Goal: Find specific page/section: Find specific page/section

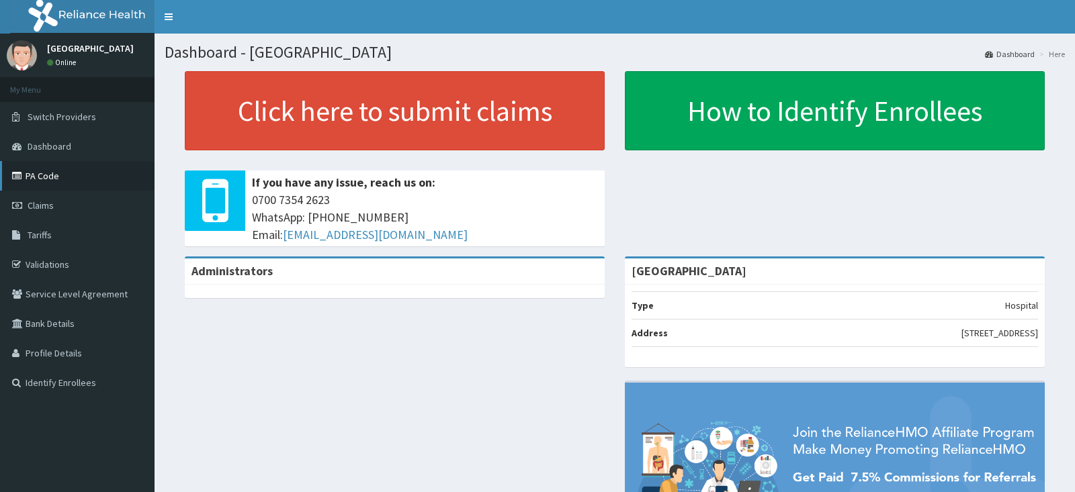
click at [37, 173] on link "PA Code" at bounding box center [77, 176] width 154 height 30
